Goal: Transaction & Acquisition: Register for event/course

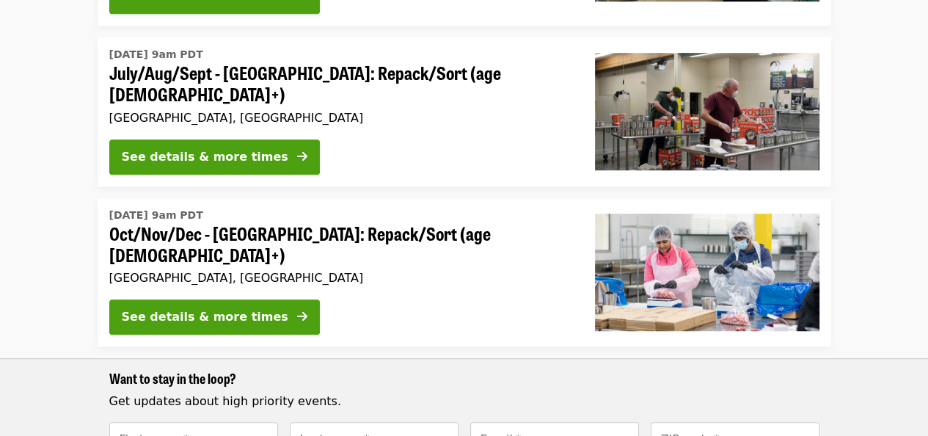
scroll to position [881, 0]
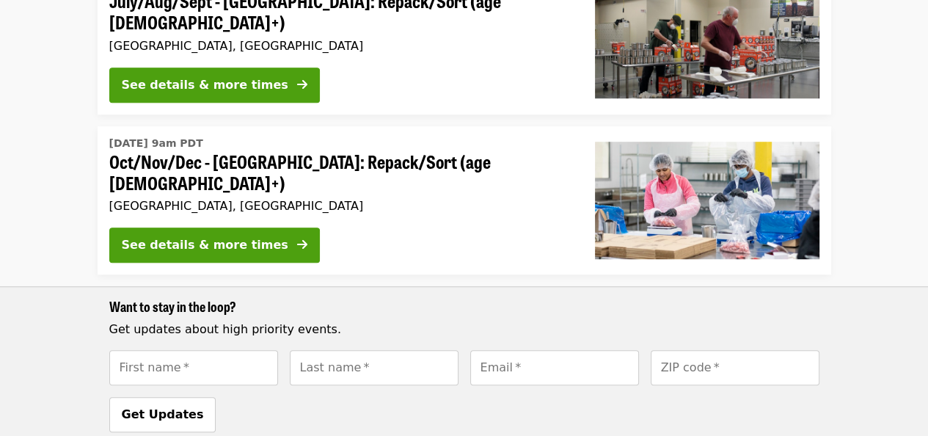
click at [156, 199] on div "Beaverton, OR" at bounding box center [340, 206] width 462 height 14
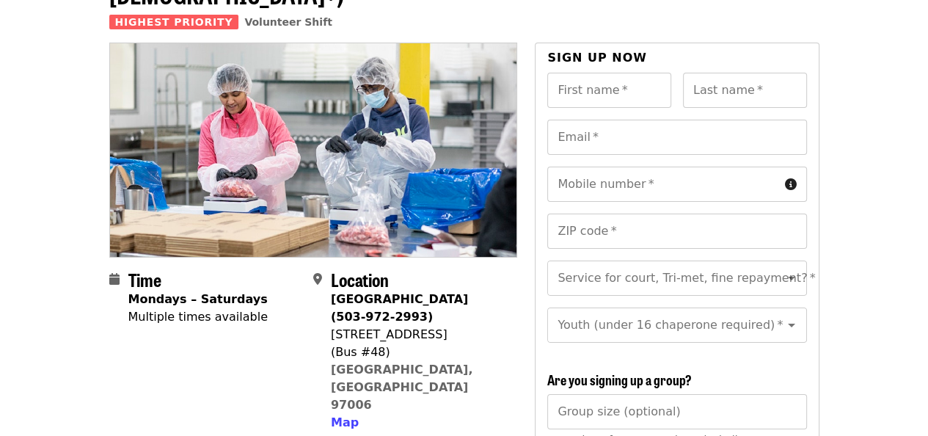
scroll to position [147, 0]
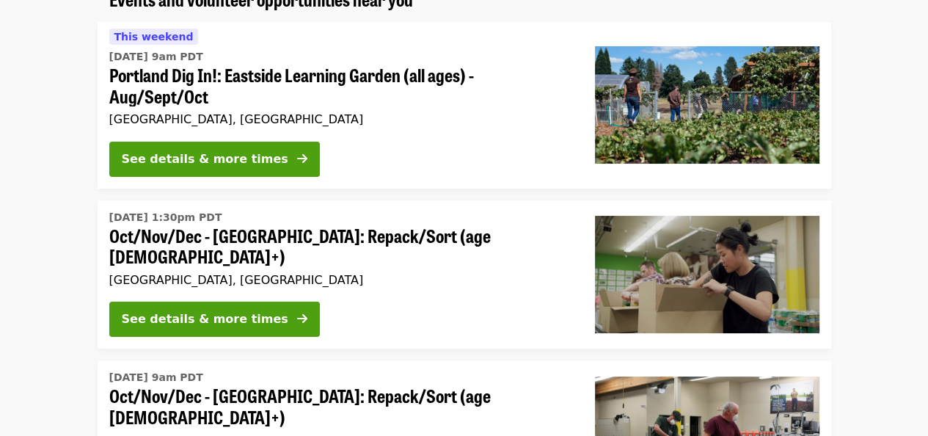
scroll to position [881, 0]
